Goal: Transaction & Acquisition: Purchase product/service

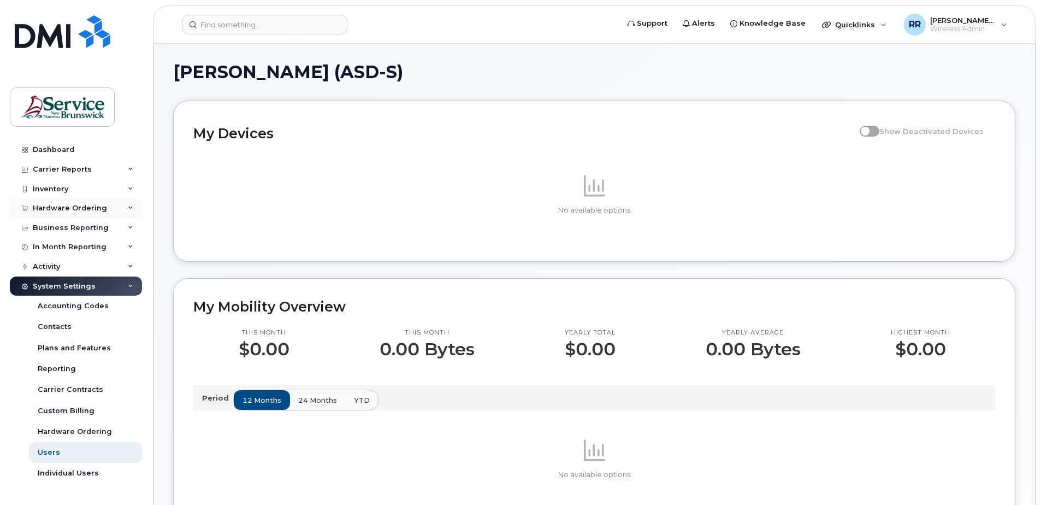
click at [54, 209] on div "Hardware Ordering" at bounding box center [70, 208] width 74 height 9
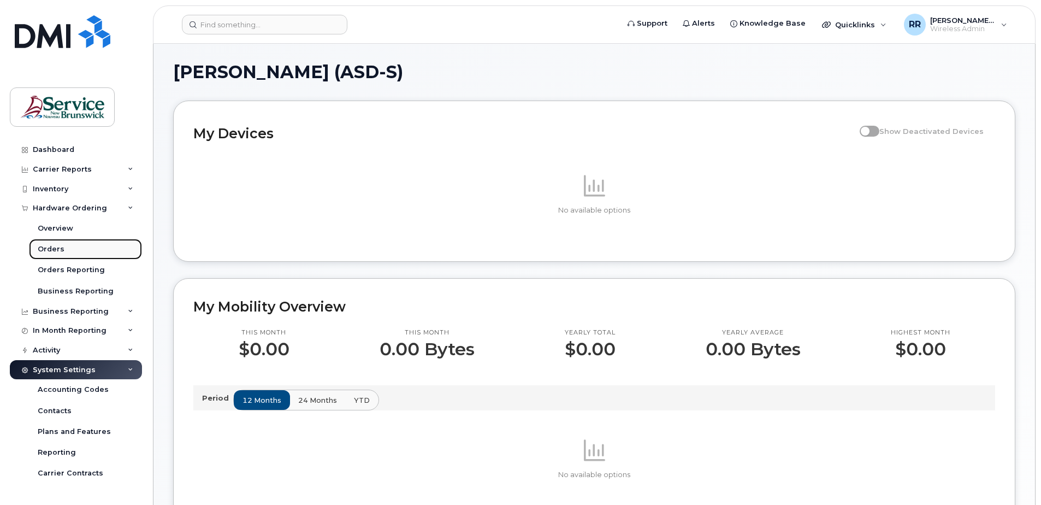
click at [50, 249] on div "Orders" at bounding box center [51, 249] width 27 height 10
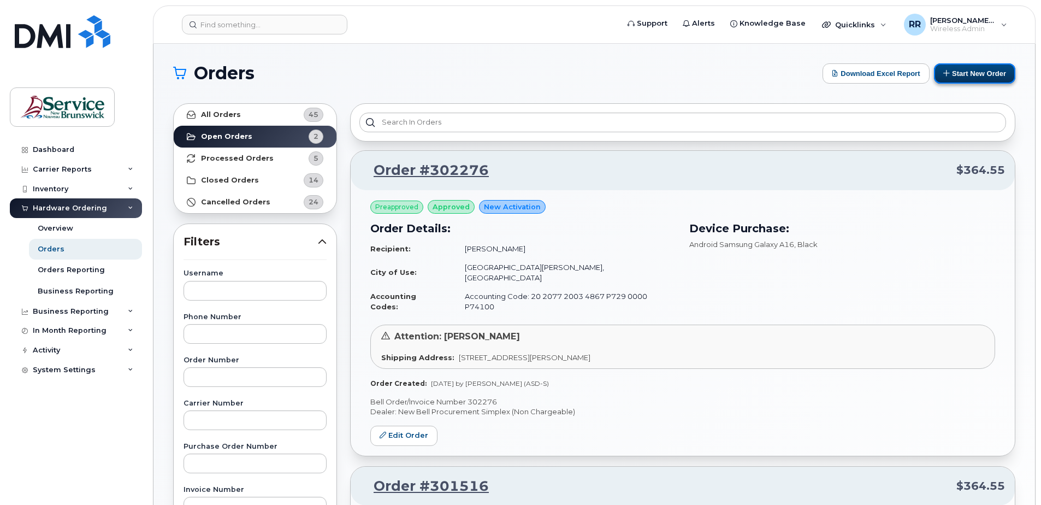
click at [954, 71] on button "Start New Order" at bounding box center [974, 73] width 81 height 20
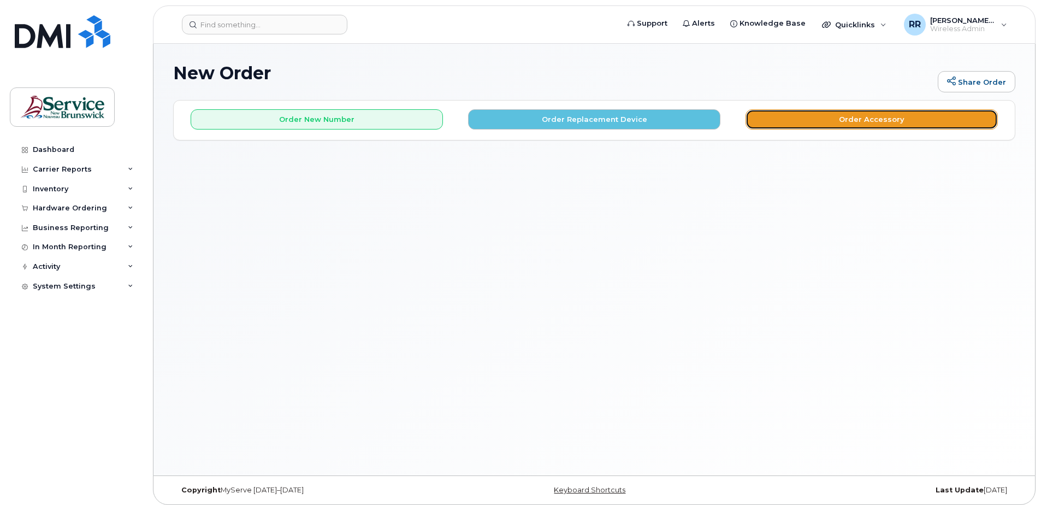
click at [850, 120] on button "Order Accessory" at bounding box center [872, 119] width 252 height 20
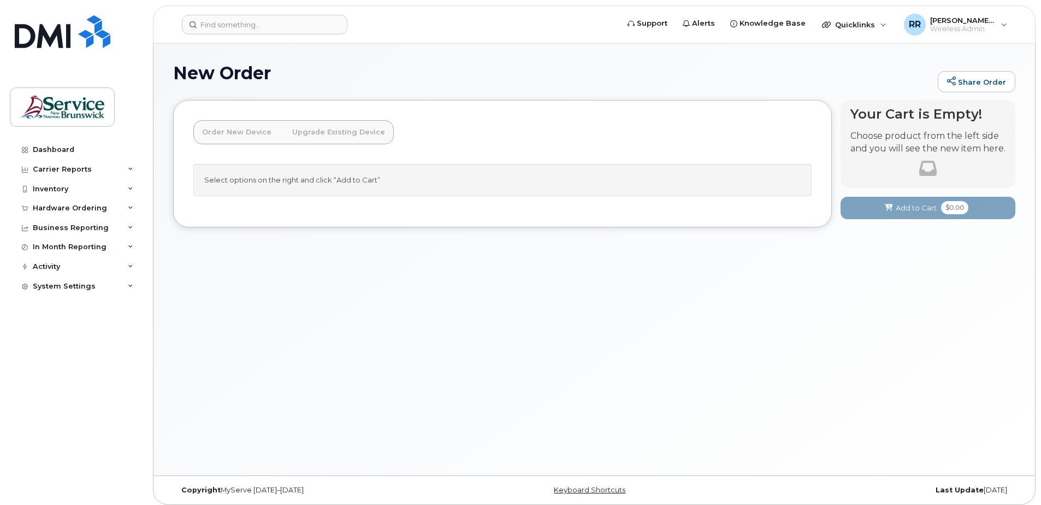
click at [240, 127] on link "Order New Device" at bounding box center [236, 132] width 87 height 24
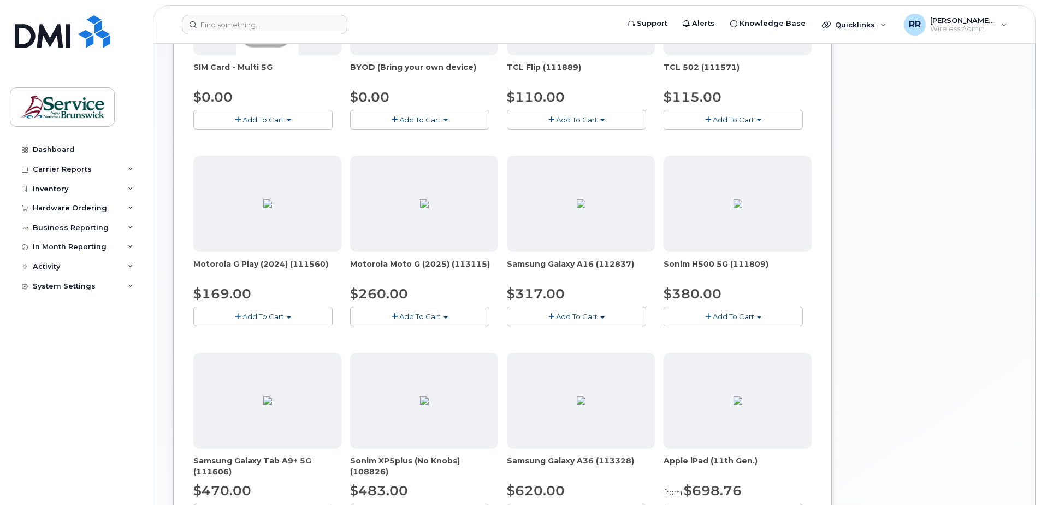
scroll to position [273, 0]
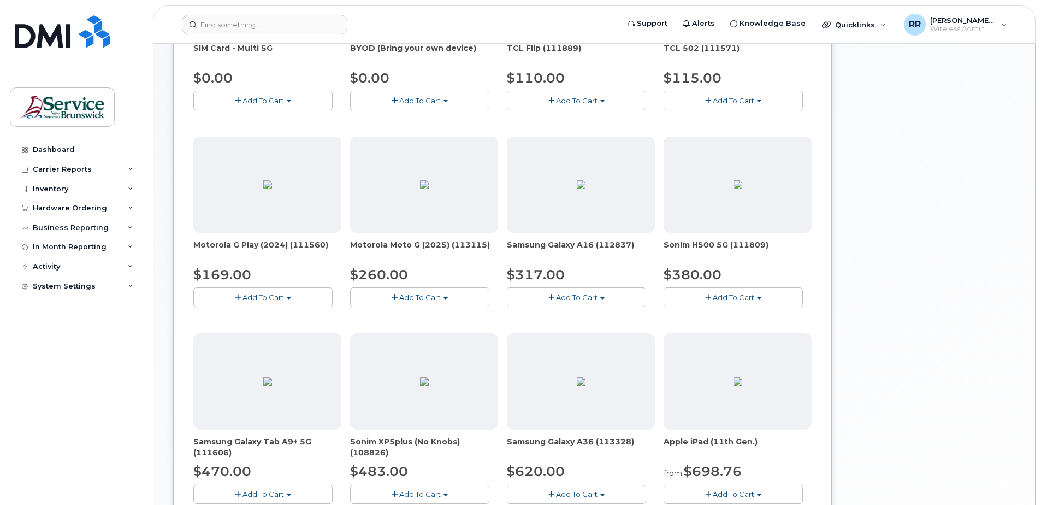
click at [258, 298] on span "Add To Cart" at bounding box center [264, 297] width 42 height 9
click at [241, 326] on link "$169.00 - 30-day activation (64GB model)" at bounding box center [282, 331] width 173 height 14
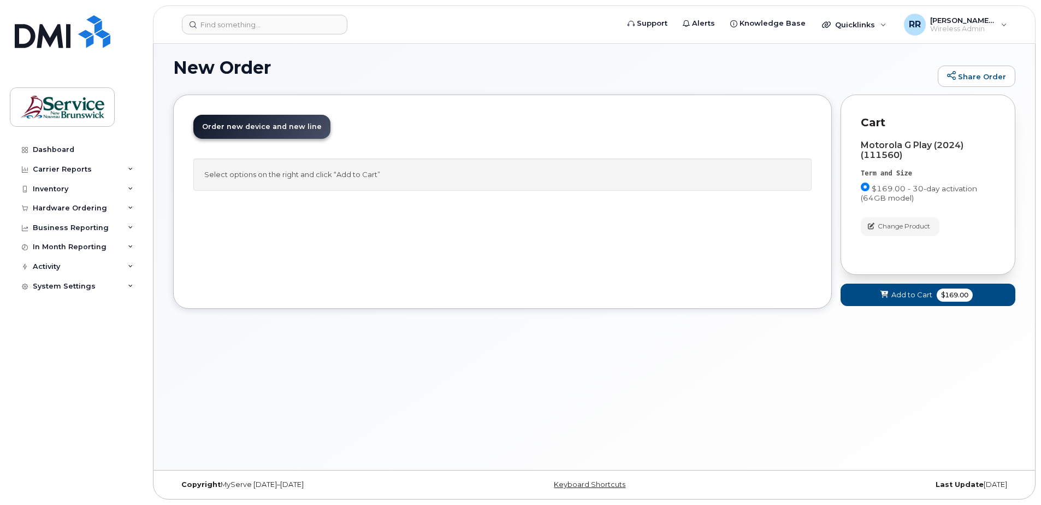
scroll to position [0, 0]
